Goal: Information Seeking & Learning: Understand process/instructions

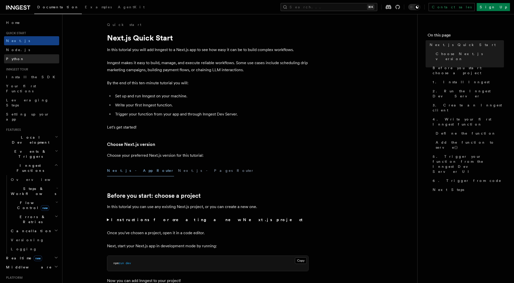
click at [28, 54] on link "Python" at bounding box center [31, 58] width 55 height 9
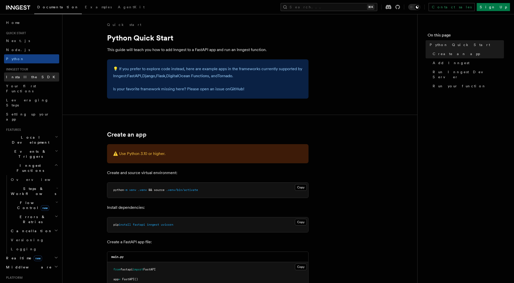
click at [26, 76] on span "Install the SDK" at bounding box center [32, 77] width 52 height 4
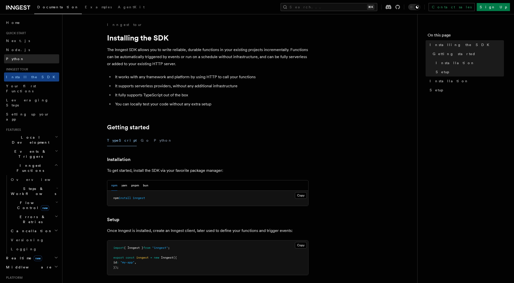
click at [27, 60] on link "Python" at bounding box center [31, 58] width 55 height 9
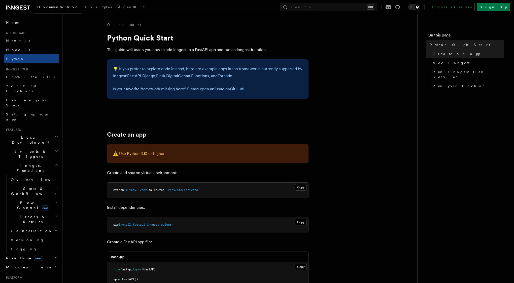
click at [45, 8] on span "Documentation" at bounding box center [58, 7] width 42 height 4
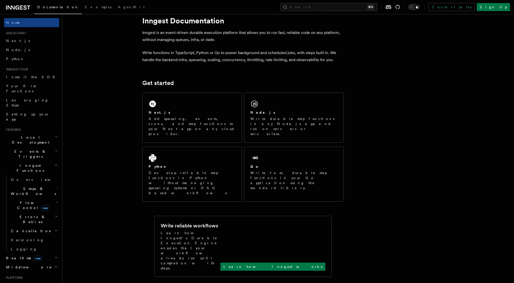
scroll to position [13, 0]
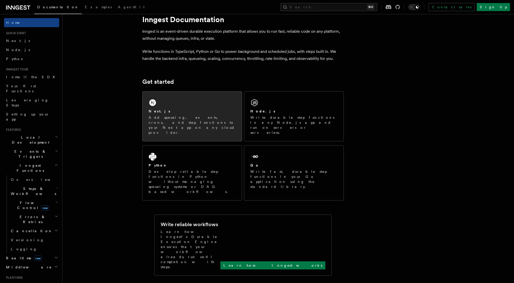
click at [174, 113] on div "Next.js" at bounding box center [192, 111] width 87 height 5
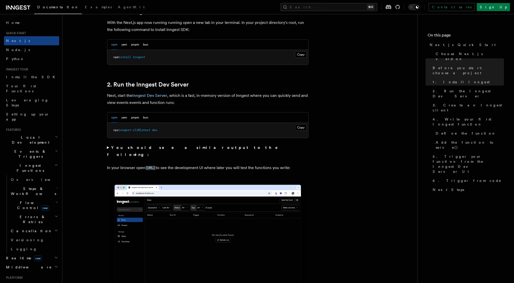
scroll to position [323, 0]
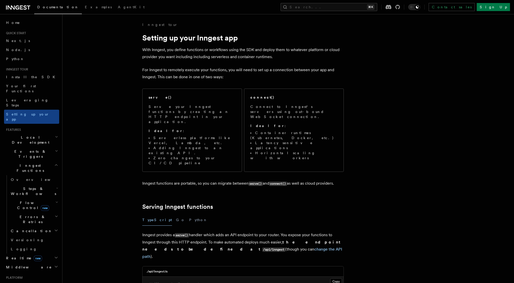
scroll to position [225, 0]
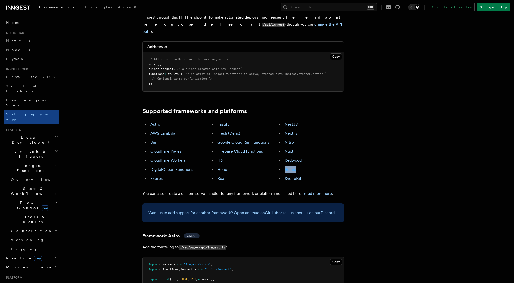
click at [292, 167] on link "Remix" at bounding box center [290, 169] width 11 height 5
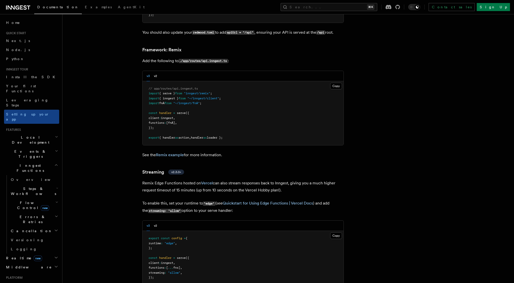
scroll to position [3680, 0]
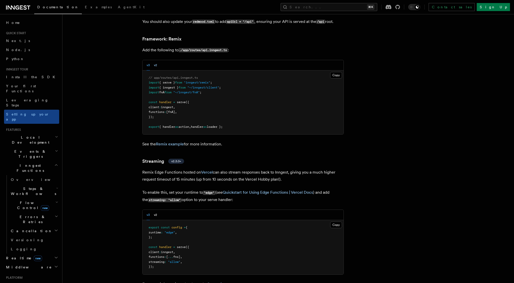
click at [155, 60] on button "v2" at bounding box center [155, 65] width 3 height 10
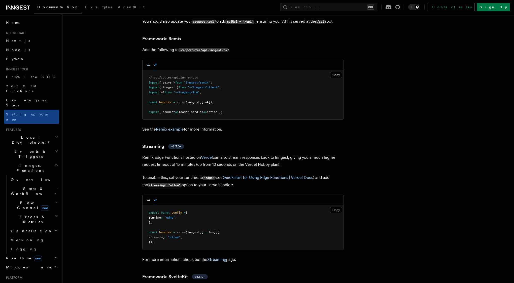
click at [148, 60] on button "v3" at bounding box center [148, 65] width 3 height 10
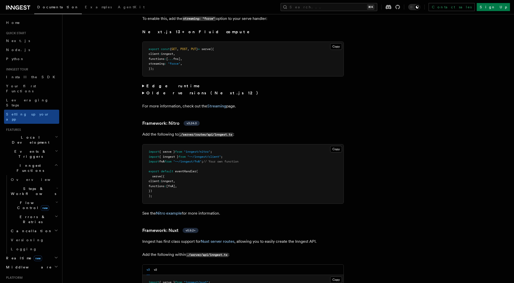
scroll to position [3233, 0]
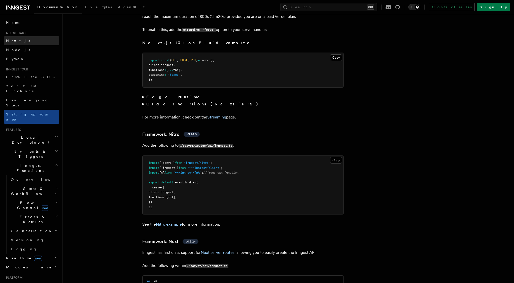
click at [30, 38] on link "Next.js" at bounding box center [31, 40] width 55 height 9
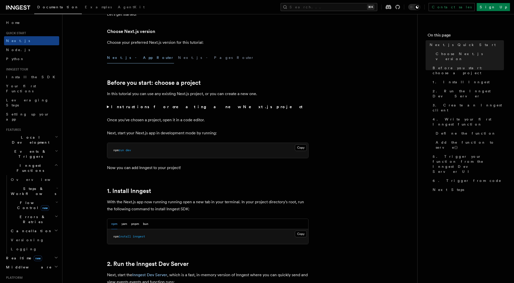
scroll to position [131, 0]
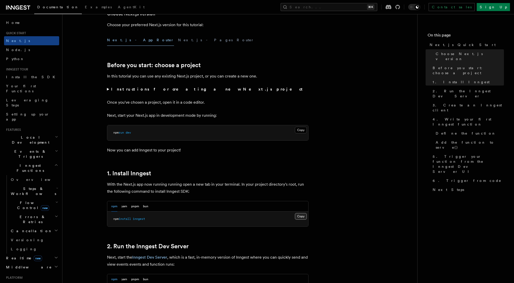
click at [302, 217] on button "Copy Copied" at bounding box center [301, 216] width 12 height 7
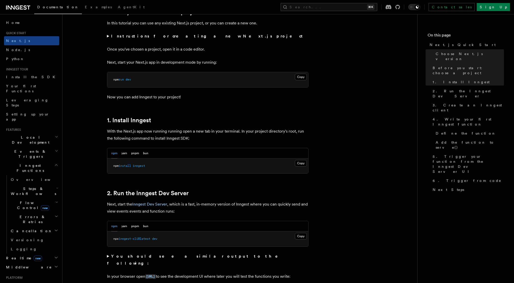
scroll to position [233, 0]
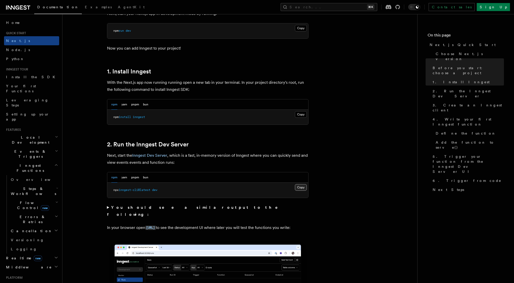
click at [298, 188] on button "Copy Copied" at bounding box center [301, 187] width 12 height 7
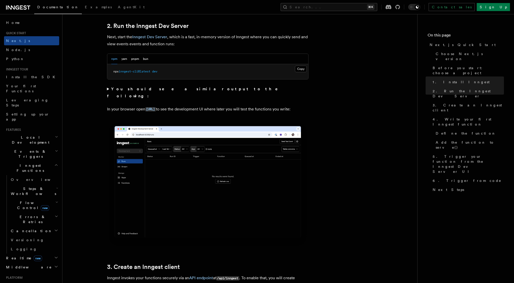
scroll to position [355, 0]
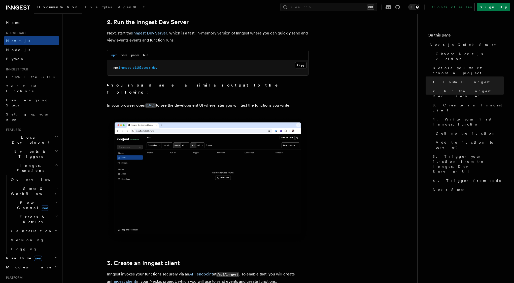
click at [144, 82] on summary "You should see a similar output to the following:" at bounding box center [207, 89] width 201 height 14
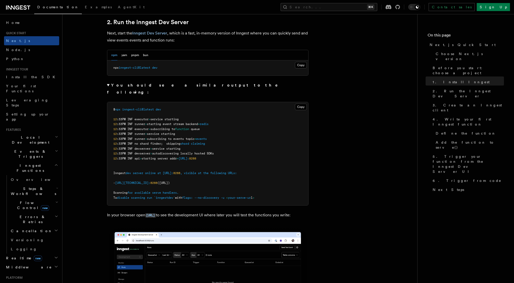
click at [144, 84] on strong "You should see a similar output to the following:" at bounding box center [196, 89] width 178 height 12
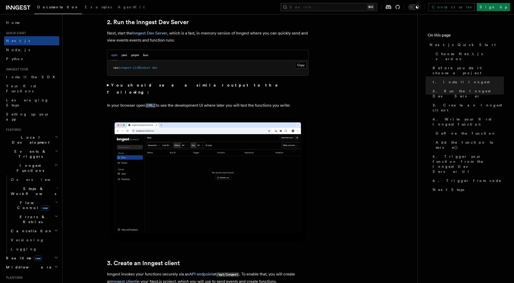
click at [144, 84] on strong "You should see a similar output to the following:" at bounding box center [196, 89] width 178 height 12
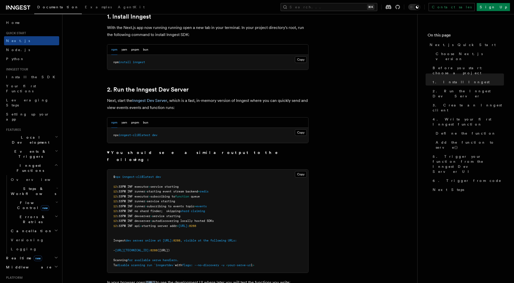
scroll to position [244, 0]
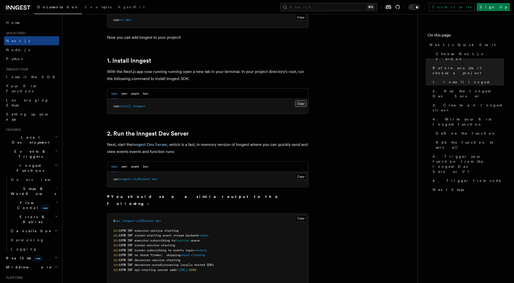
click at [298, 105] on button "Copy Copied" at bounding box center [301, 103] width 12 height 7
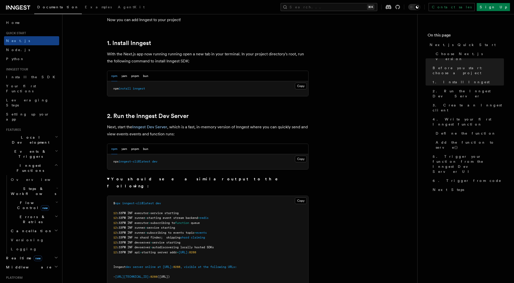
scroll to position [268, 0]
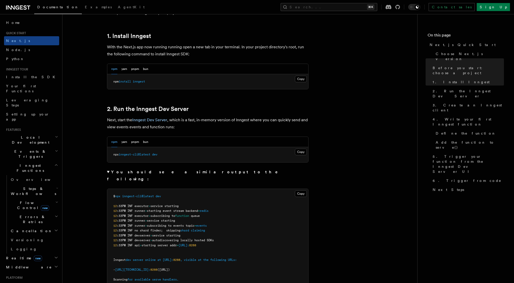
click at [150, 155] on span "inngest-cli@latest" at bounding box center [135, 155] width 32 height 4
copy div "npx inngest-cli@latest dev"
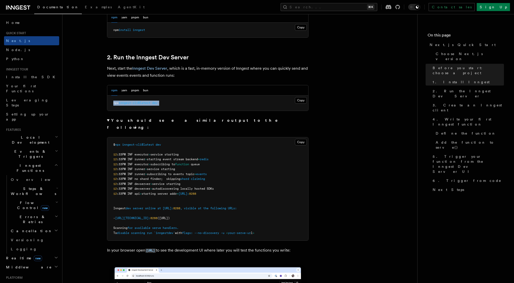
scroll to position [321, 0]
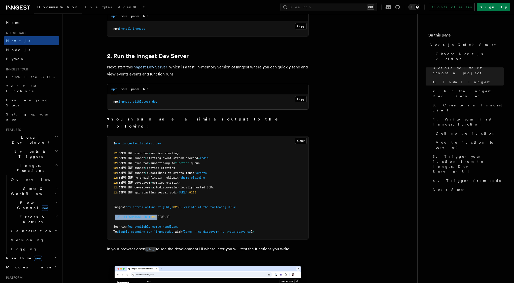
drag, startPoint x: 172, startPoint y: 211, endPoint x: 133, endPoint y: 211, distance: 38.5
click at [133, 215] on span "- [URL][TECHNICAL_ID]: 8288 ([URL])" at bounding box center [141, 217] width 56 height 4
copy span "[URL][TECHNICAL_ID]: 8288"
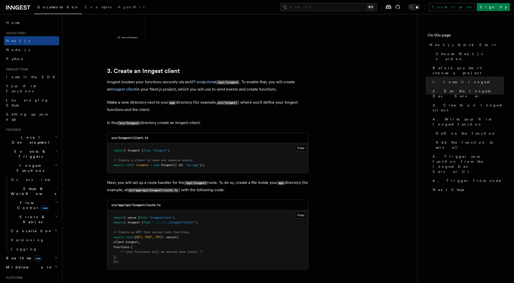
scroll to position [658, 0]
click at [302, 150] on button "Copy Copied" at bounding box center [301, 147] width 12 height 7
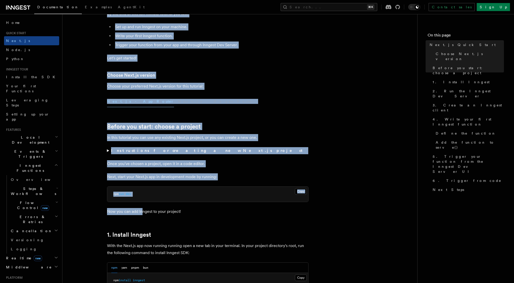
scroll to position [73, 0]
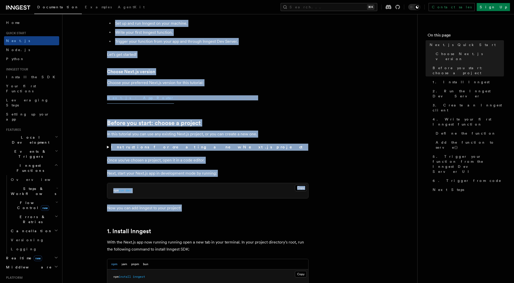
drag, startPoint x: 101, startPoint y: 32, endPoint x: 143, endPoint y: 214, distance: 186.2
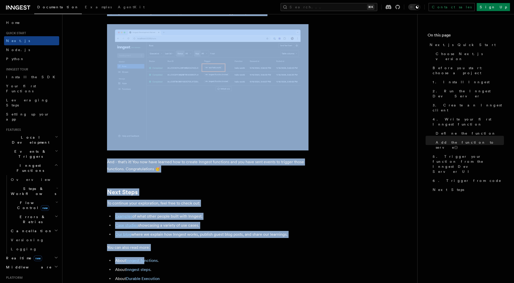
scroll to position [3222, 0]
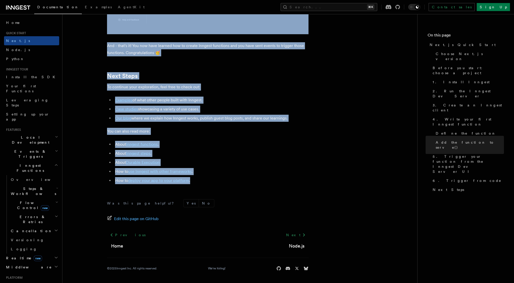
drag, startPoint x: 99, startPoint y: 155, endPoint x: 208, endPoint y: 182, distance: 111.8
copy article "1. Install Inngest With the Next.js app now running running open a new tab in y…"
